Goal: Task Accomplishment & Management: Complete application form

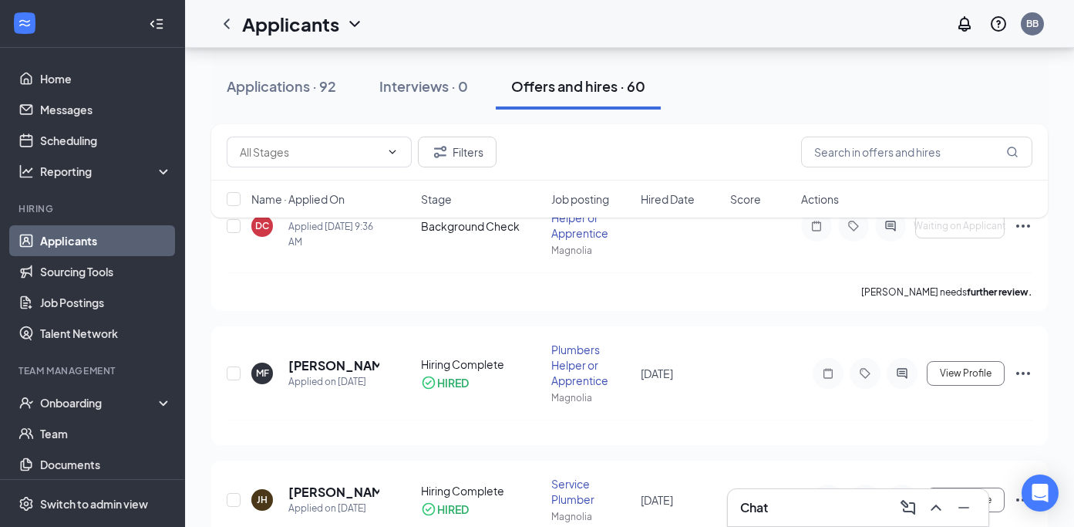
scroll to position [216, 0]
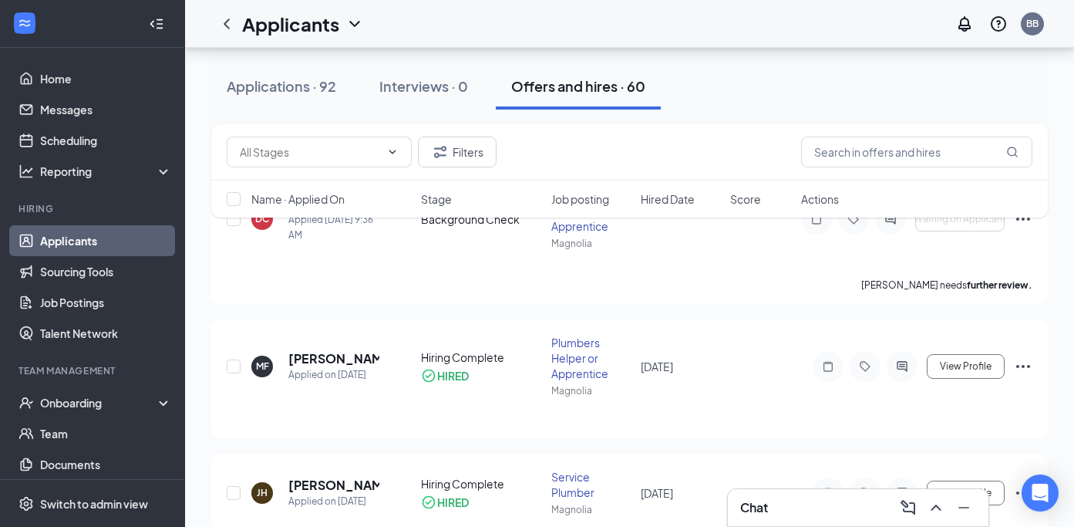
click at [1026, 219] on div "Filters Name · Applied On Stage Job posting Hired Date Score Actions" at bounding box center [629, 178] width 837 height 109
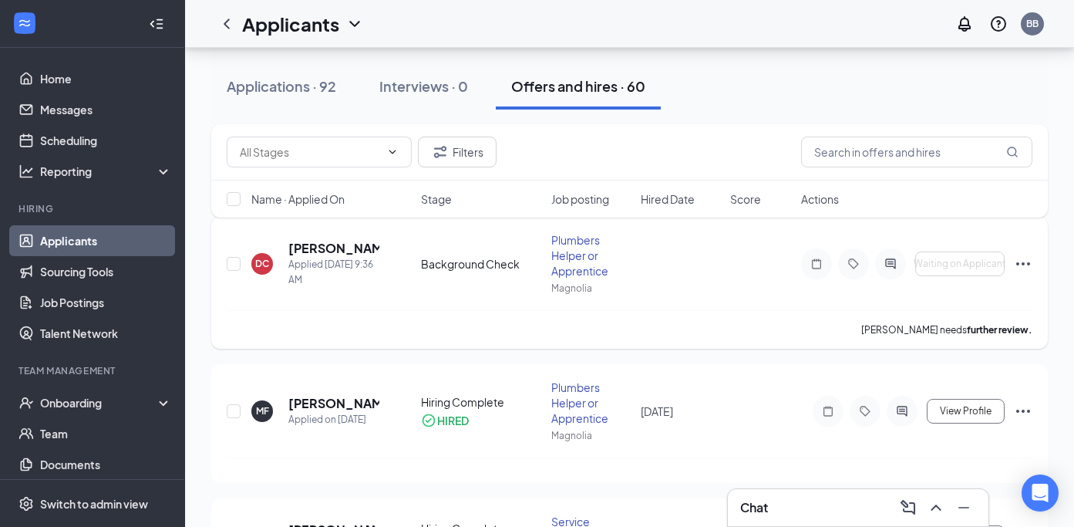
scroll to position [166, 0]
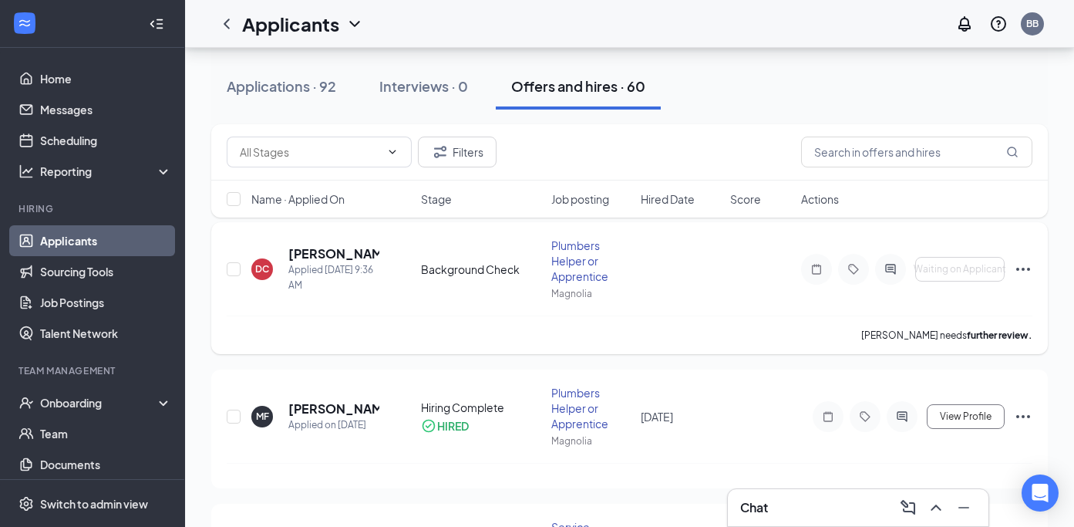
click at [1018, 269] on icon "Ellipses" at bounding box center [1023, 269] width 14 height 3
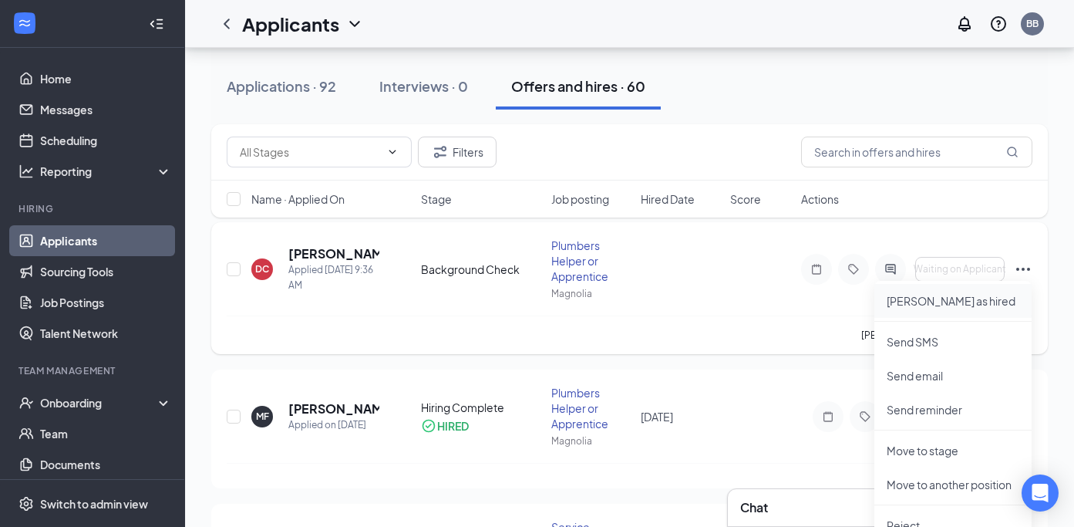
click at [946, 308] on p "[PERSON_NAME] as hired" at bounding box center [953, 300] width 133 height 15
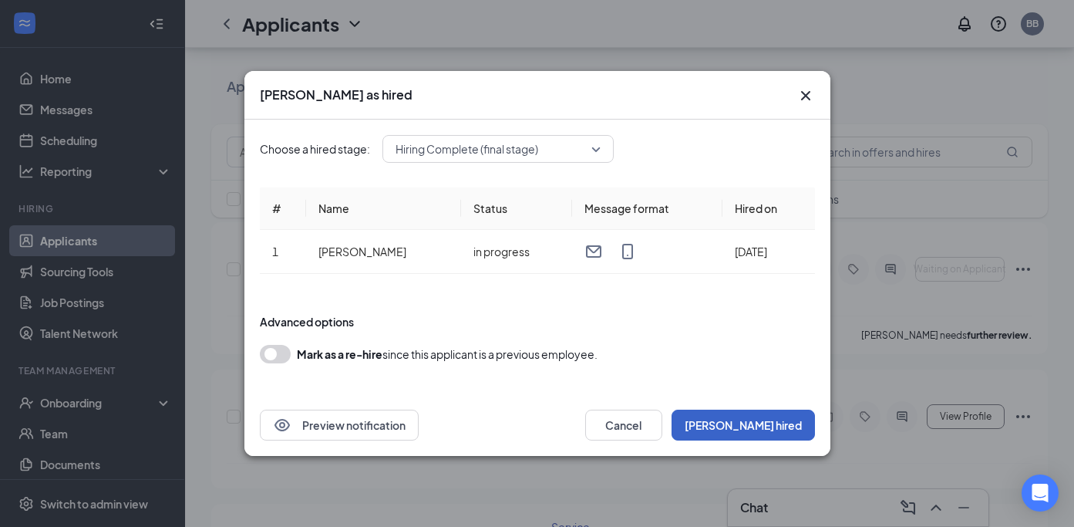
click at [769, 416] on button "[PERSON_NAME] hired" at bounding box center [743, 424] width 143 height 31
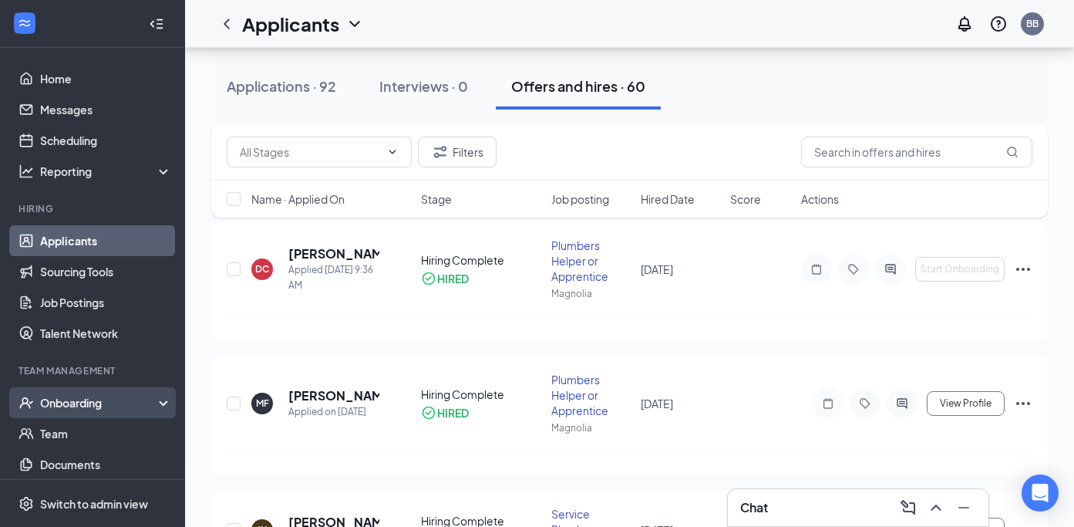
click at [64, 411] on div "Onboarding" at bounding box center [92, 402] width 185 height 31
click at [59, 432] on link "Overview" at bounding box center [106, 433] width 132 height 31
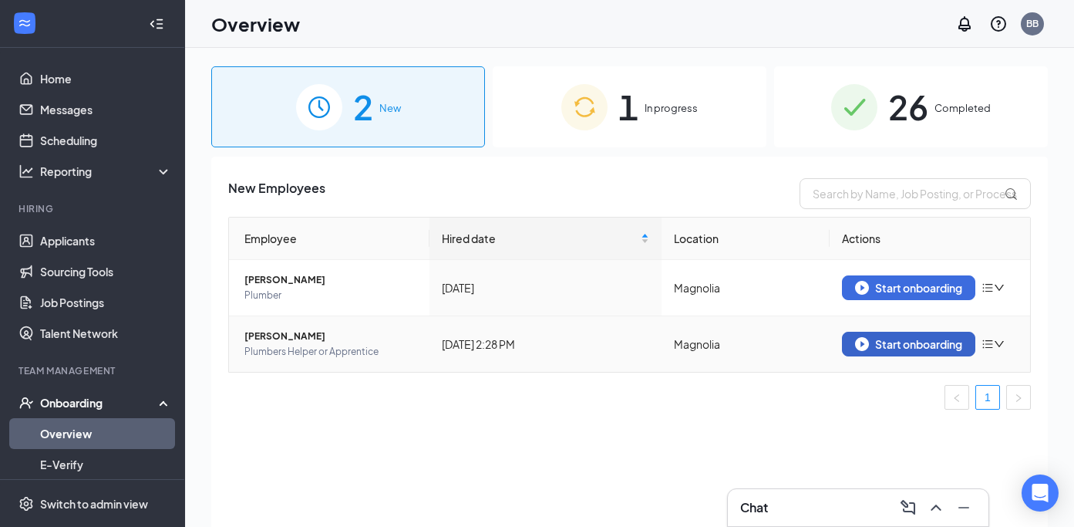
click at [884, 338] on div "Start onboarding" at bounding box center [908, 344] width 107 height 14
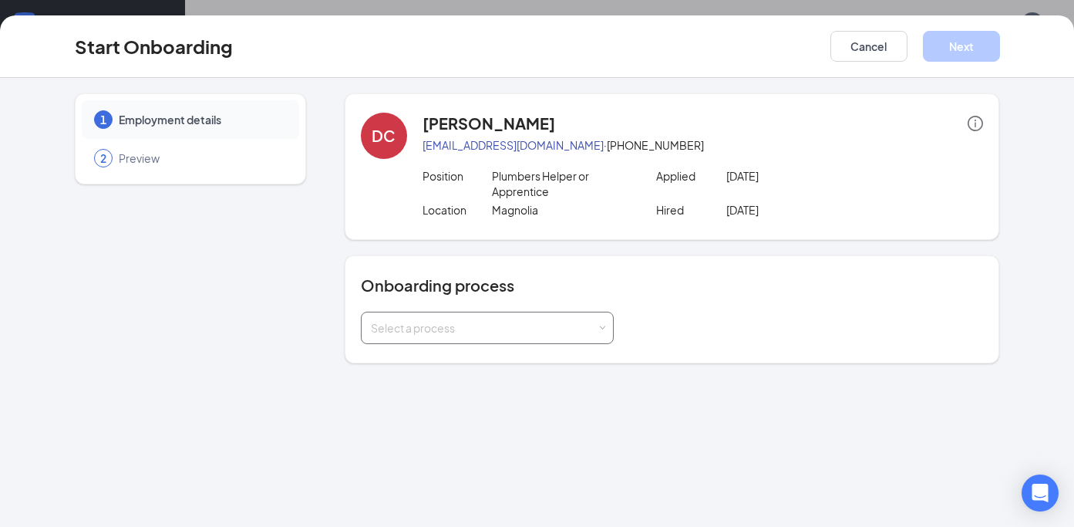
click at [591, 318] on div "Select a process" at bounding box center [487, 327] width 233 height 31
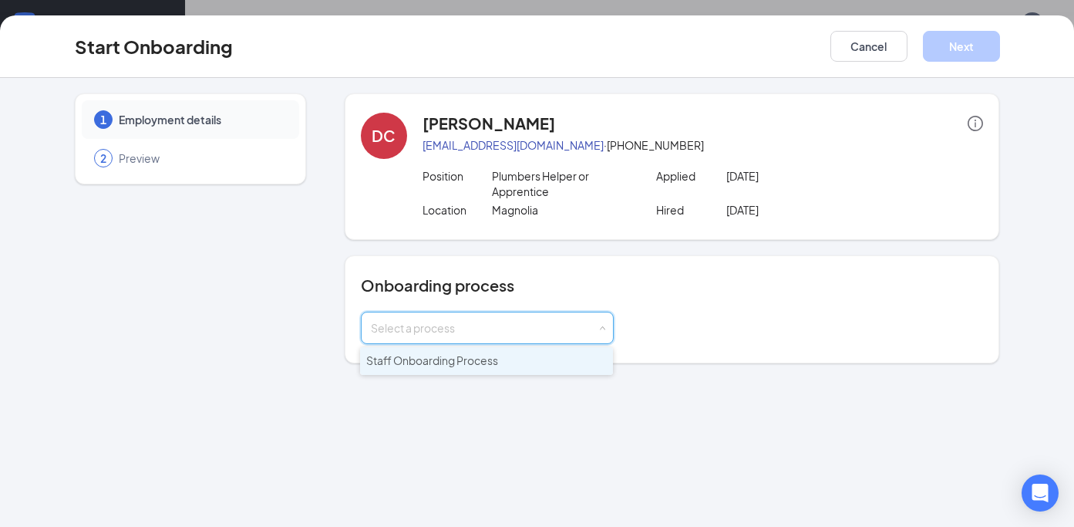
click at [441, 362] on span "Staff Onboarding Process" at bounding box center [432, 360] width 132 height 14
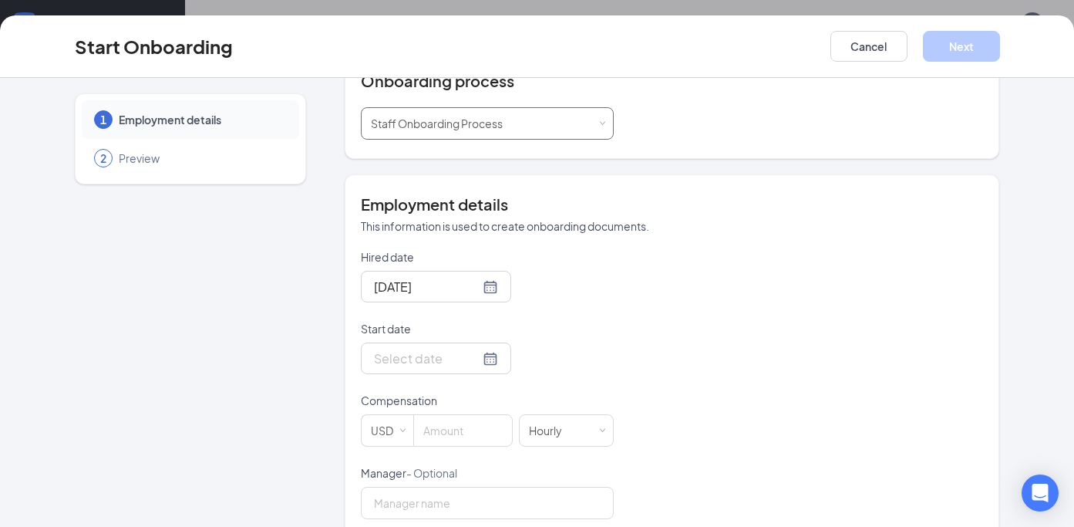
scroll to position [205, 0]
click at [414, 359] on input "Start date" at bounding box center [427, 357] width 106 height 19
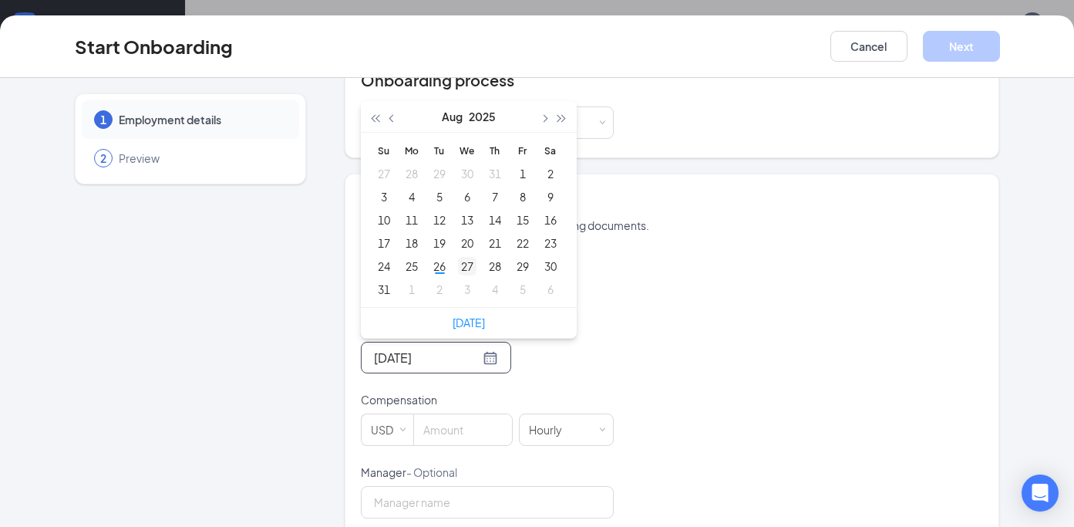
type input "[DATE]"
click at [460, 262] on div "27" at bounding box center [467, 266] width 19 height 19
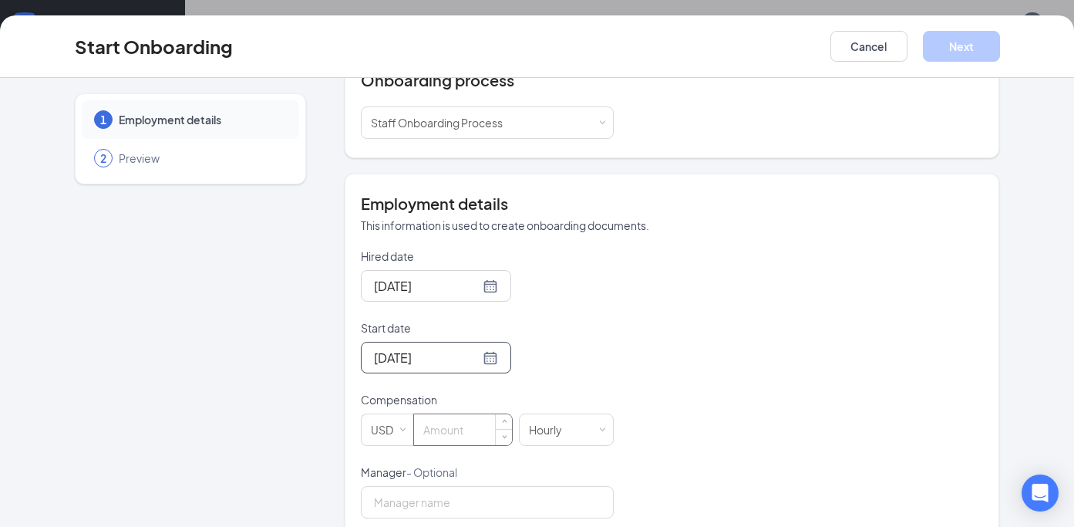
click at [434, 426] on input at bounding box center [463, 429] width 98 height 31
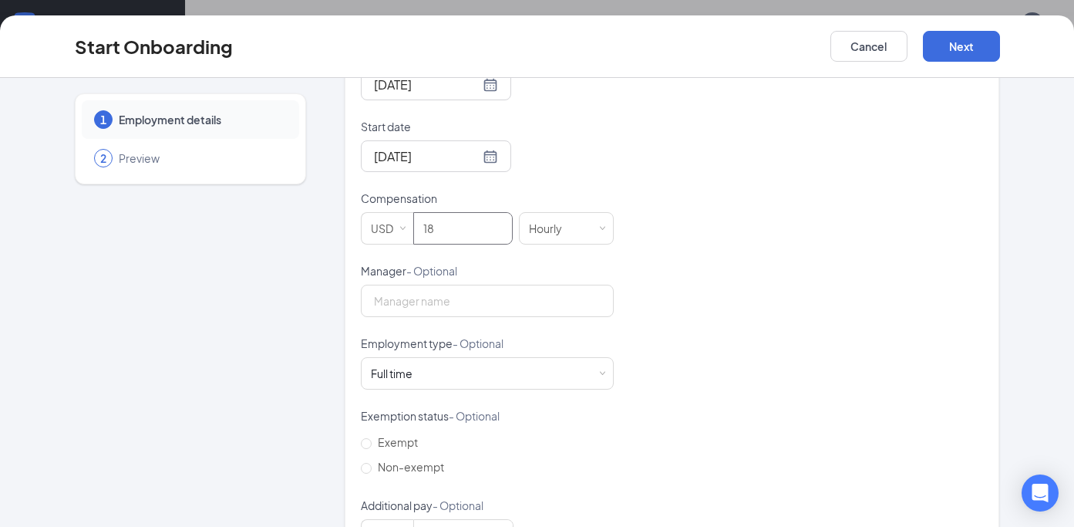
scroll to position [466, 0]
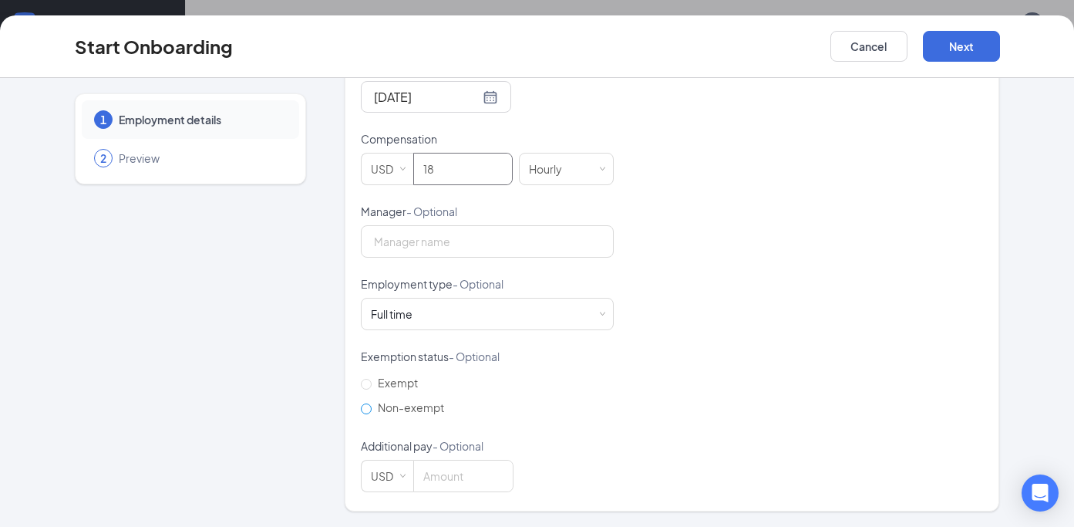
type input "18"
click at [372, 411] on span "Non-exempt" at bounding box center [411, 407] width 79 height 14
click at [365, 411] on input "Non-exempt" at bounding box center [366, 408] width 11 height 11
radio input "true"
click at [955, 35] on button "Next" at bounding box center [961, 46] width 77 height 31
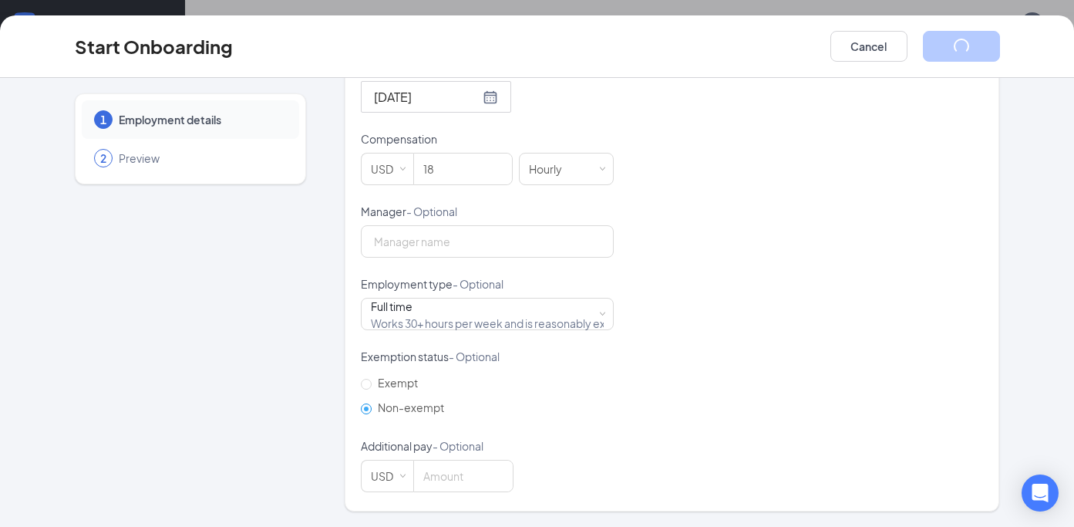
scroll to position [32, 0]
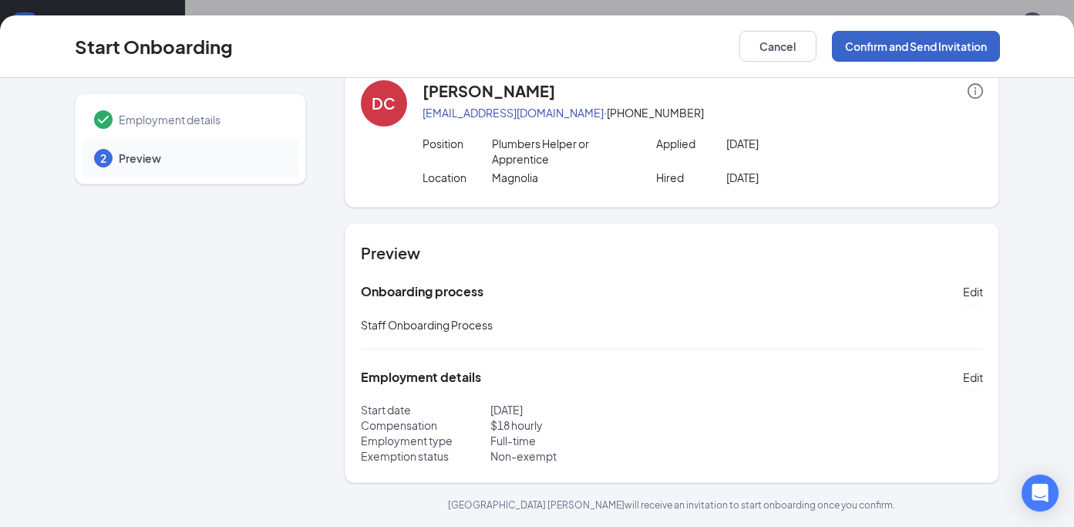
click at [955, 36] on button "Confirm and Send Invitation" at bounding box center [916, 46] width 168 height 31
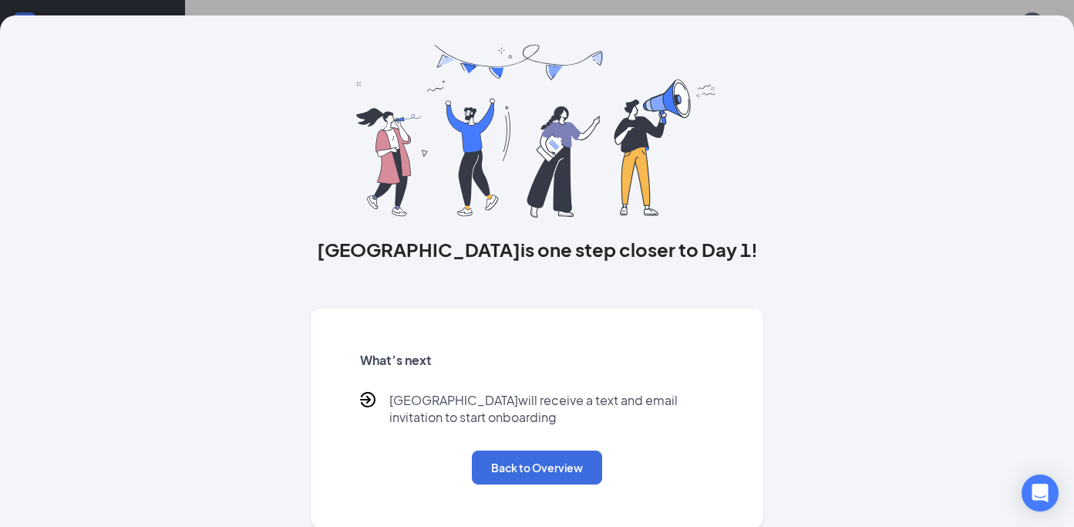
scroll to position [0, 0]
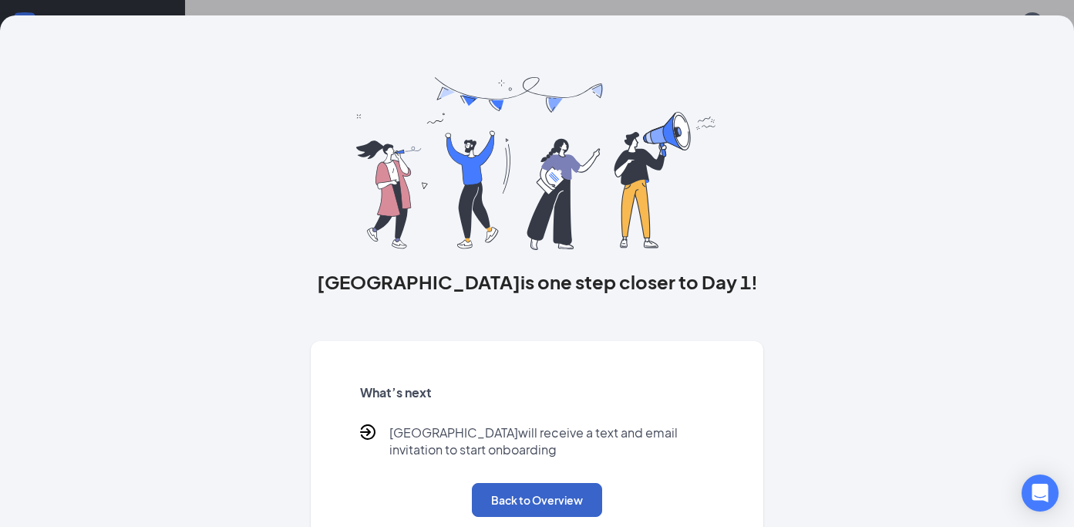
click at [540, 495] on button "Back to Overview" at bounding box center [537, 500] width 130 height 34
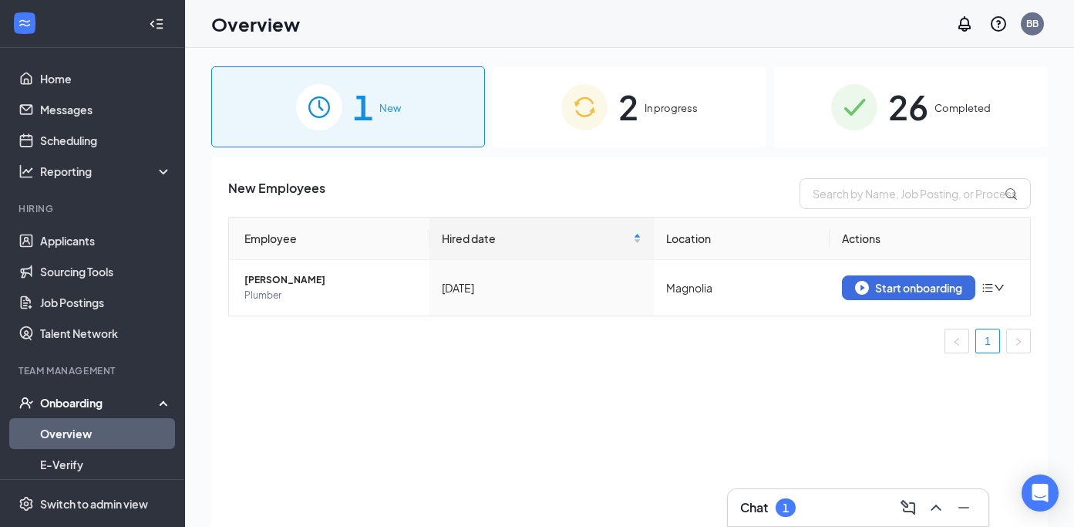
click at [775, 498] on div "Chat 1" at bounding box center [768, 507] width 56 height 19
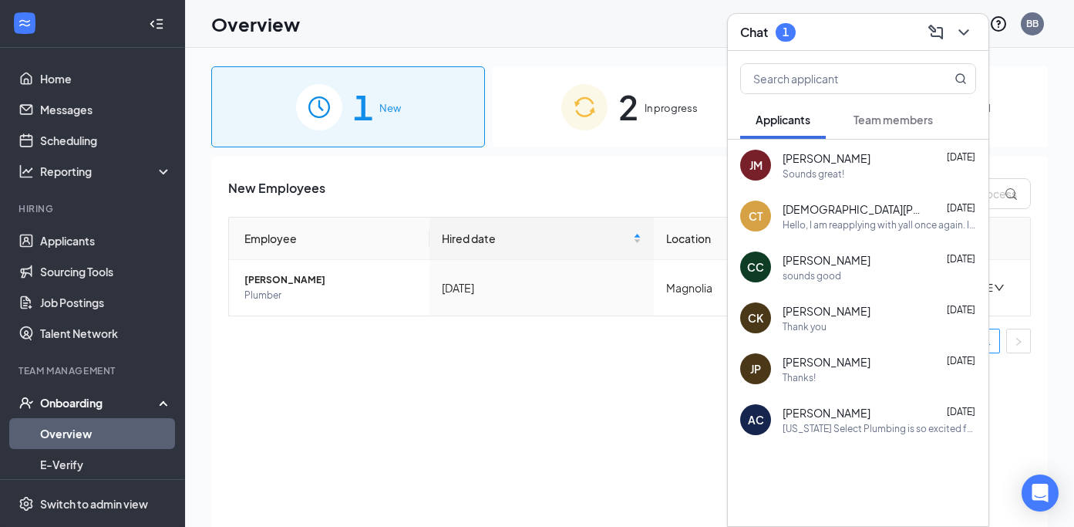
click at [900, 113] on span "Team members" at bounding box center [892, 120] width 79 height 14
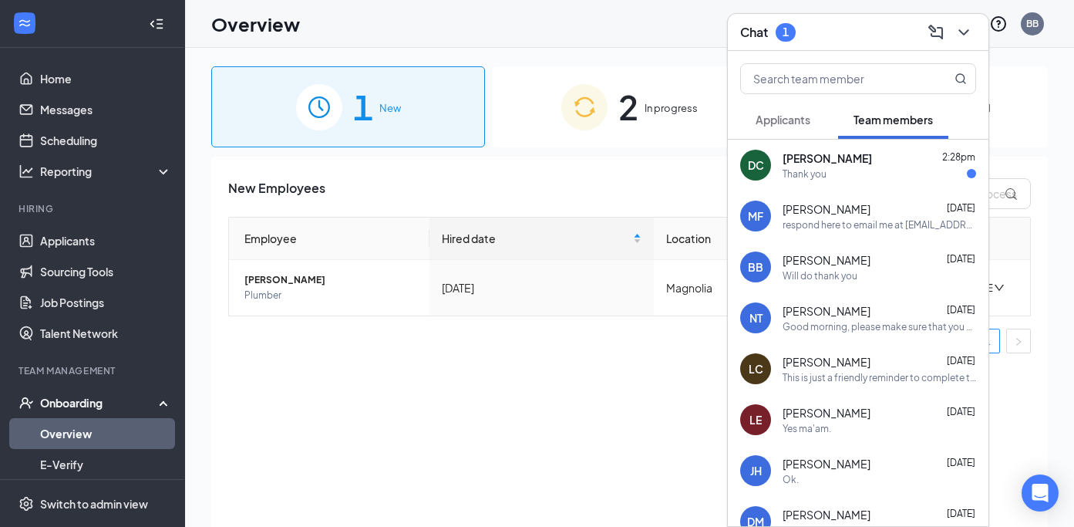
click at [866, 182] on div "DC [GEOGRAPHIC_DATA][PERSON_NAME] 2:28pm Thank you" at bounding box center [858, 165] width 261 height 51
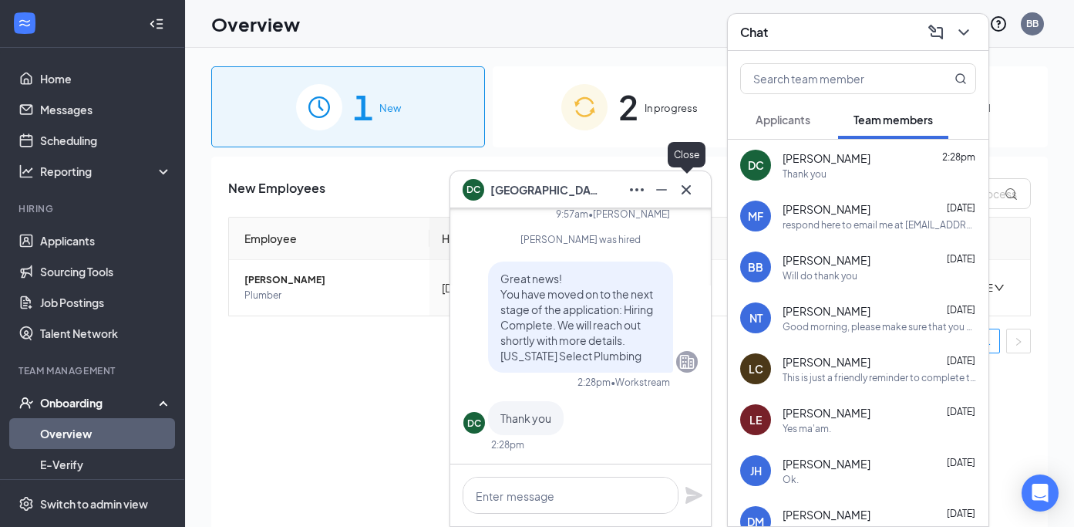
click at [682, 187] on icon "Cross" at bounding box center [686, 189] width 19 height 19
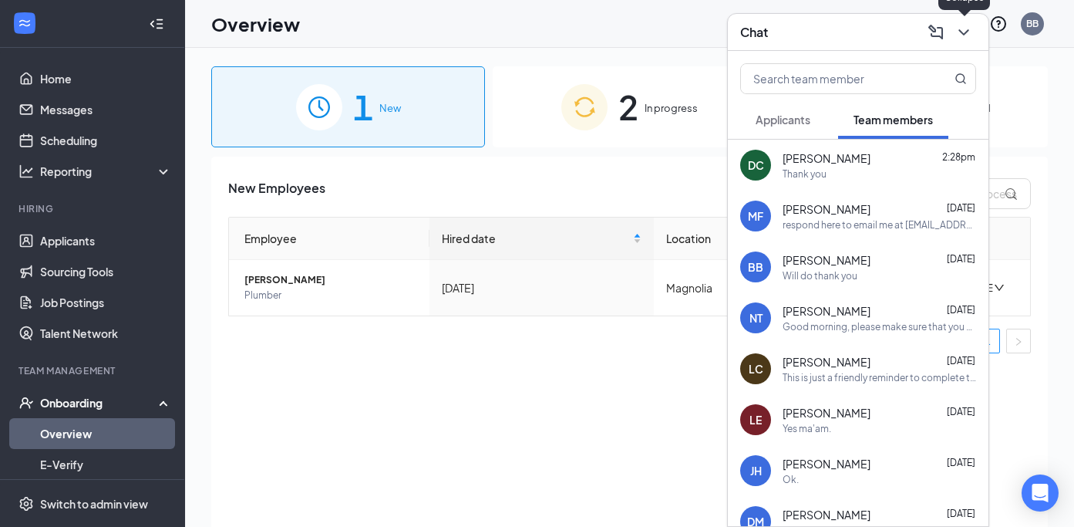
click at [966, 26] on icon "ChevronDown" at bounding box center [963, 32] width 19 height 19
